Goal: Find contact information: Find contact information

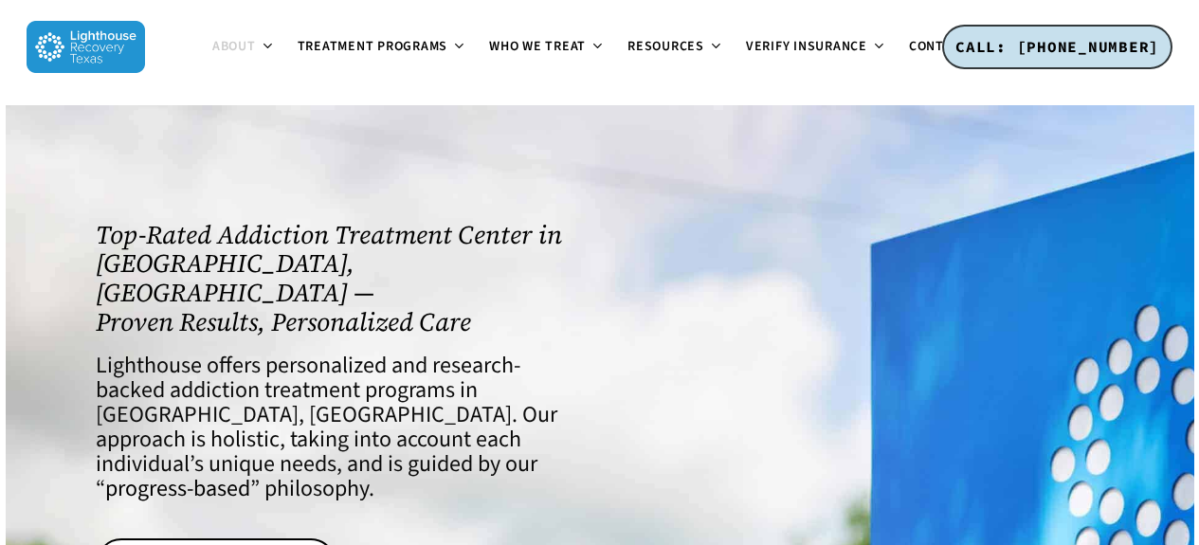
click at [237, 47] on span "About" at bounding box center [234, 46] width 44 height 19
click at [924, 49] on span "Contact" at bounding box center [938, 46] width 59 height 19
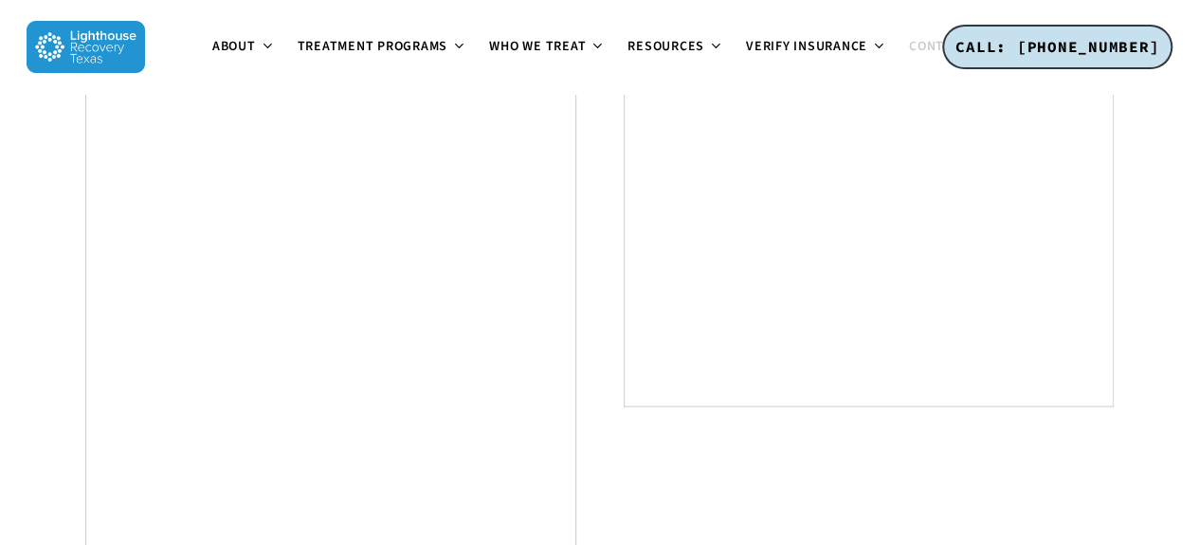
scroll to position [1090, 0]
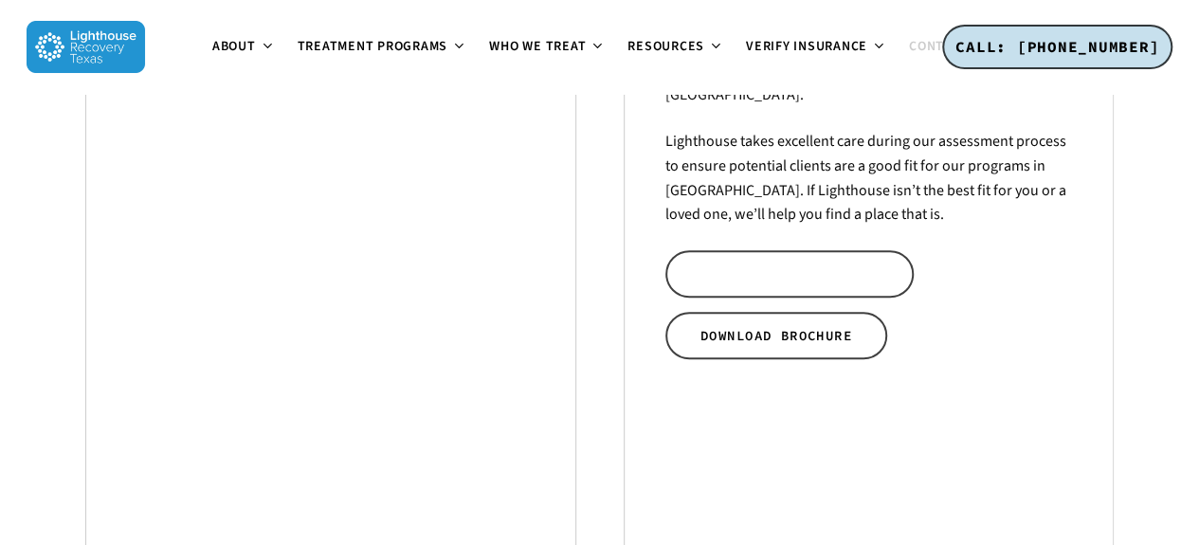
scroll to position [645, 0]
